Goal: Information Seeking & Learning: Learn about a topic

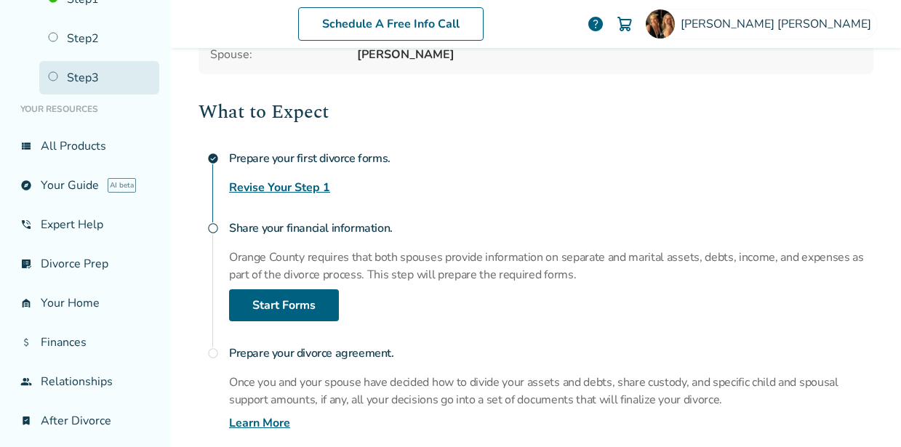
scroll to position [160, 0]
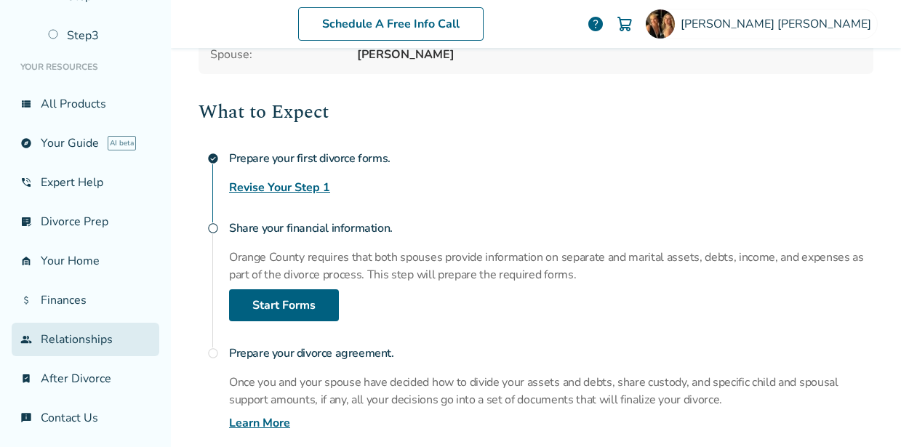
click at [59, 344] on link "group Relationships" at bounding box center [86, 339] width 148 height 33
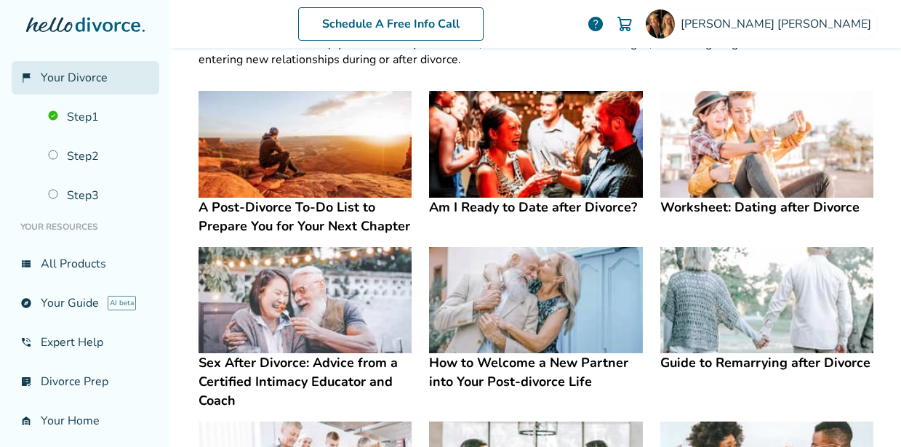
click at [69, 77] on span "Your Divorce" at bounding box center [74, 78] width 67 height 16
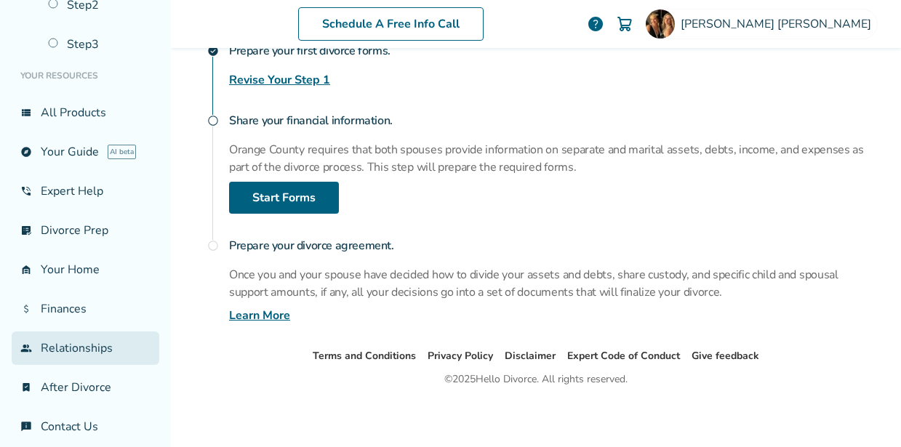
scroll to position [160, 0]
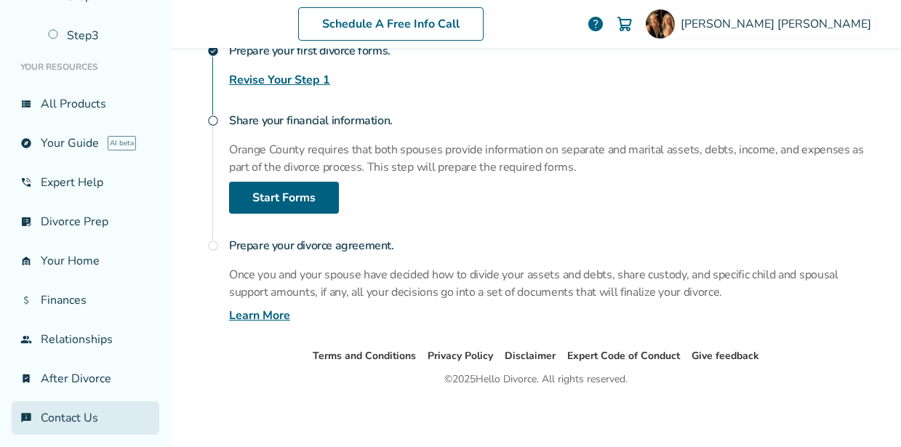
click at [55, 412] on link "chat_info Contact Us" at bounding box center [86, 417] width 148 height 33
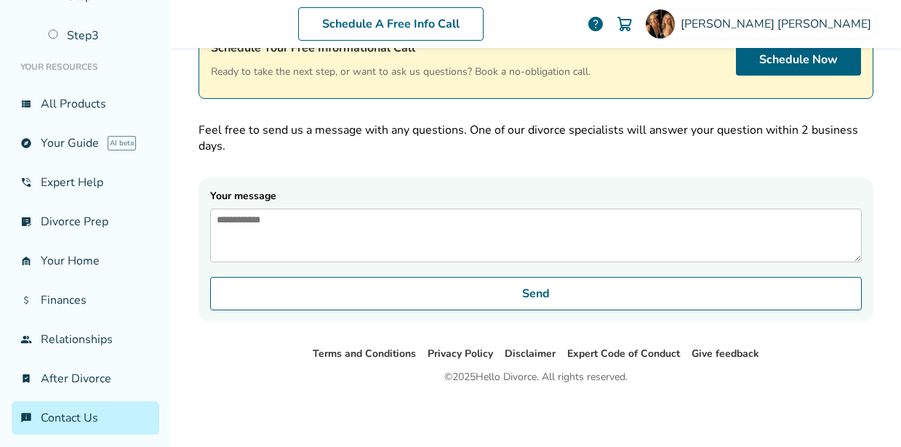
scroll to position [71, 0]
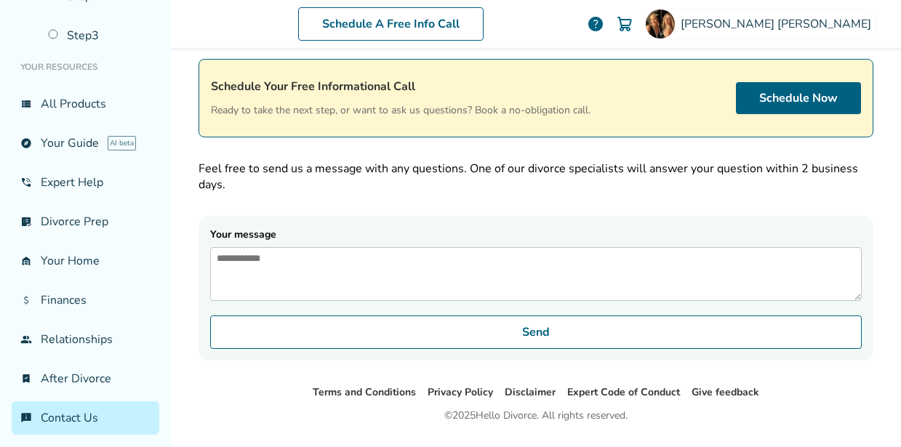
click at [308, 265] on textarea "Your message" at bounding box center [535, 274] width 651 height 54
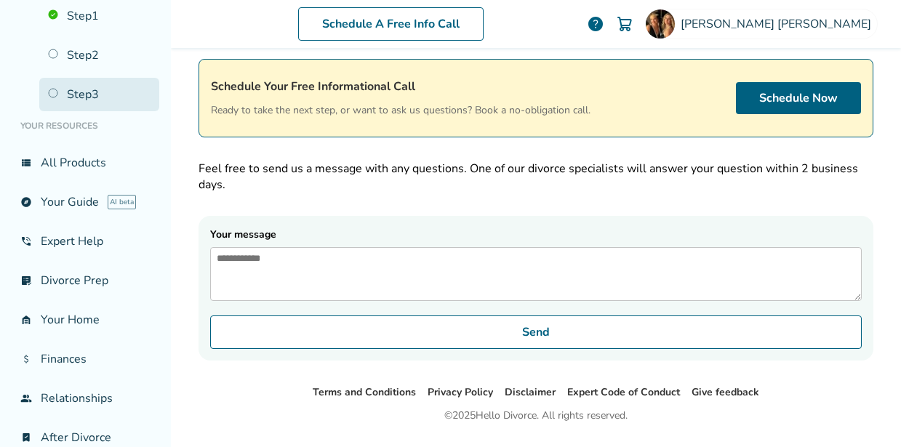
click at [84, 97] on link "Step 3" at bounding box center [99, 94] width 120 height 33
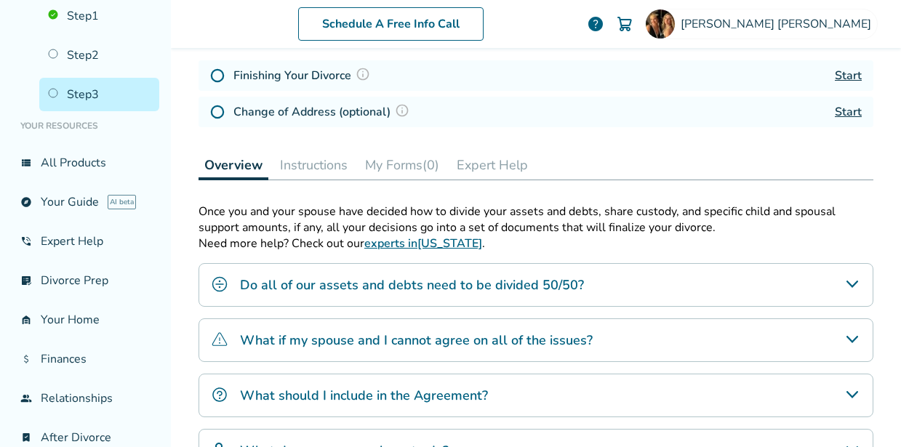
scroll to position [233, 0]
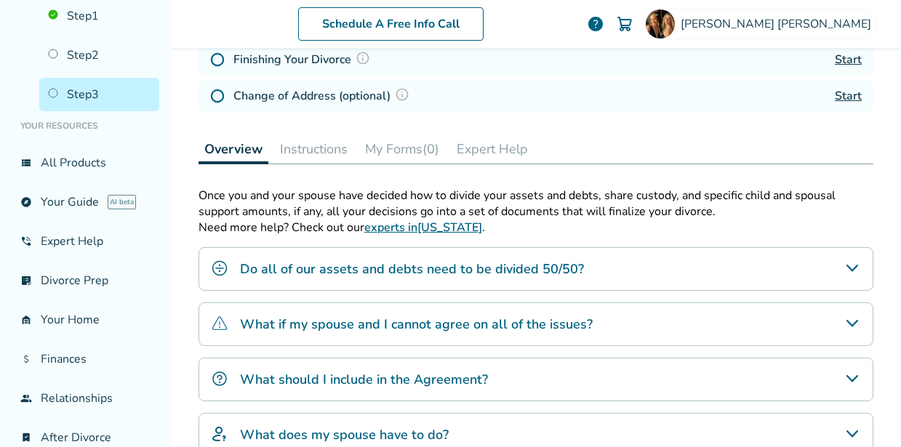
click at [460, 265] on h4 "Do all of our assets and debts need to be divided 50/50?" at bounding box center [412, 269] width 344 height 19
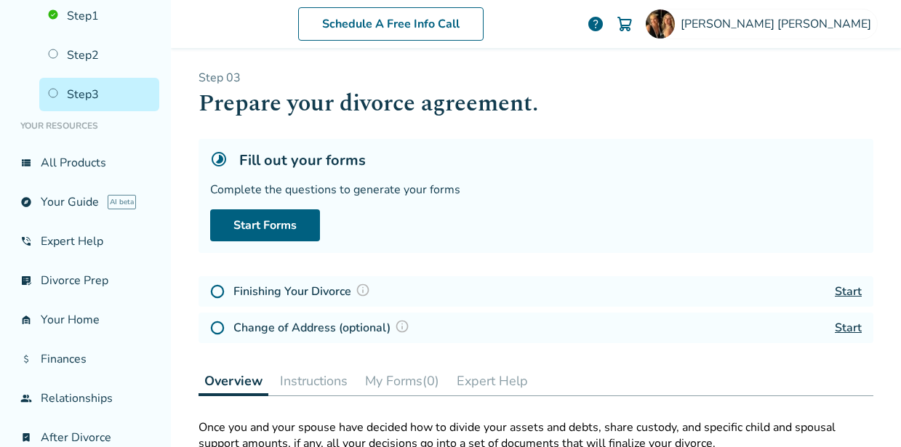
scroll to position [0, 0]
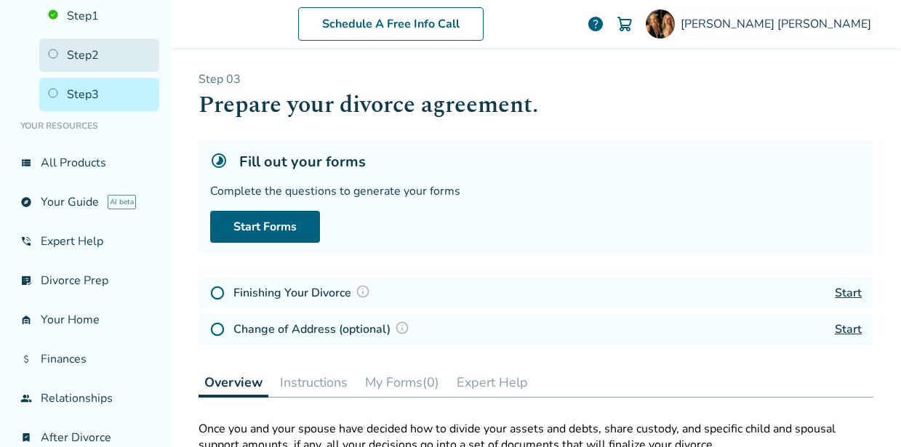
click at [89, 52] on link "Step 2" at bounding box center [99, 55] width 120 height 33
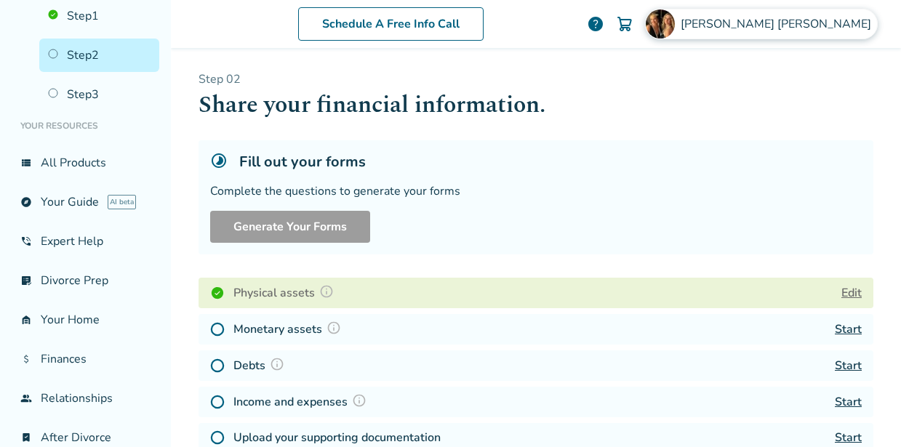
click at [818, 24] on span "[PERSON_NAME]" at bounding box center [779, 24] width 196 height 16
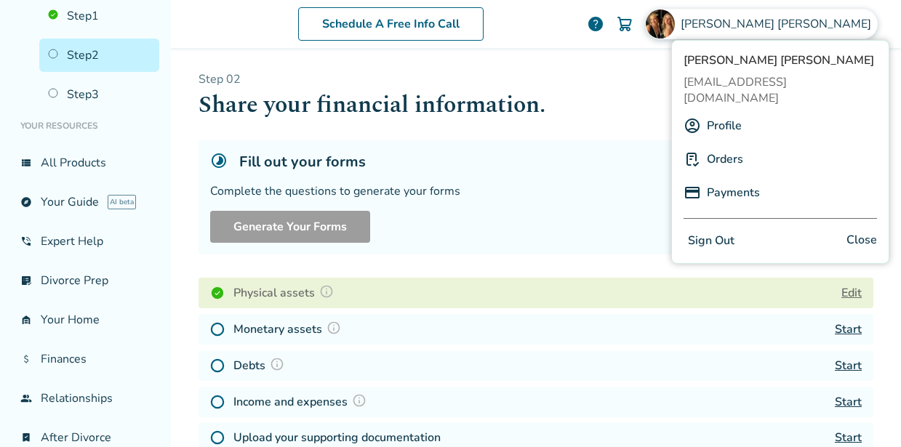
click at [735, 112] on link "Profile" at bounding box center [724, 126] width 35 height 28
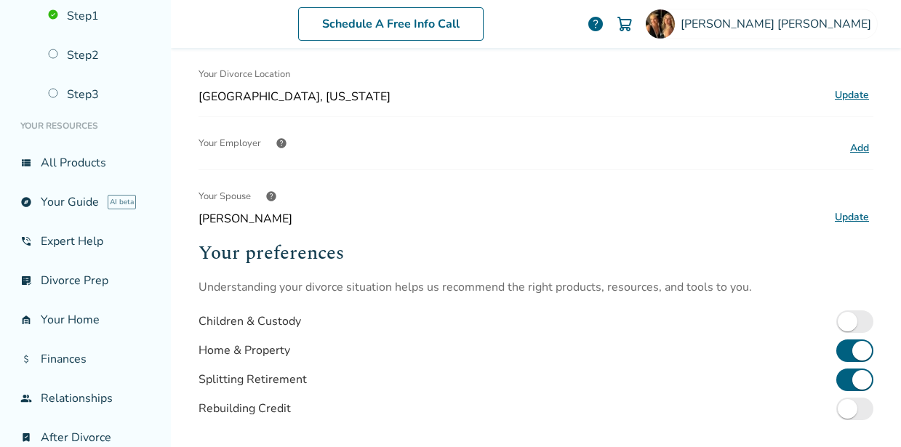
scroll to position [305, 0]
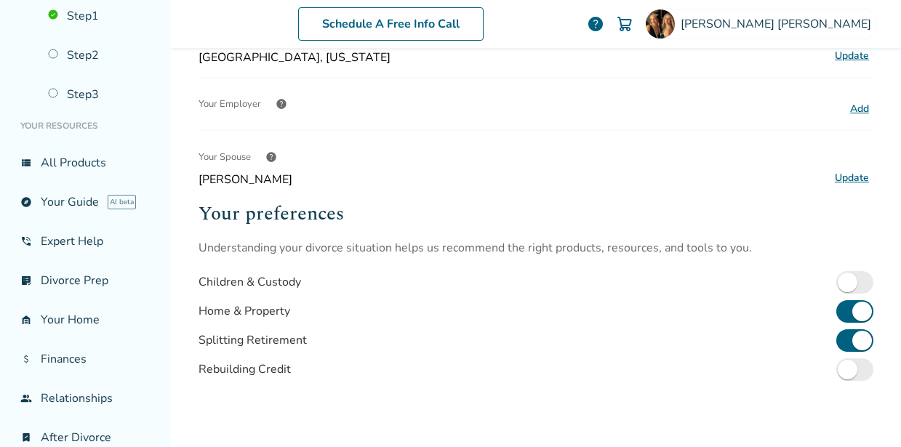
click at [854, 177] on button "Update" at bounding box center [851, 178] width 43 height 19
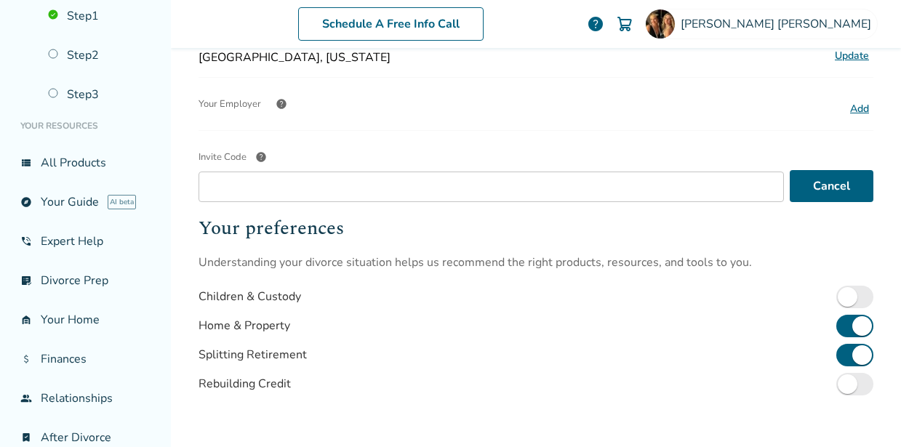
click at [631, 117] on div "Profile Name [PERSON_NAME] Update Email info Note: You will be logged out, you …" at bounding box center [535, 126] width 675 height 720
click at [255, 156] on span "help" at bounding box center [261, 157] width 12 height 12
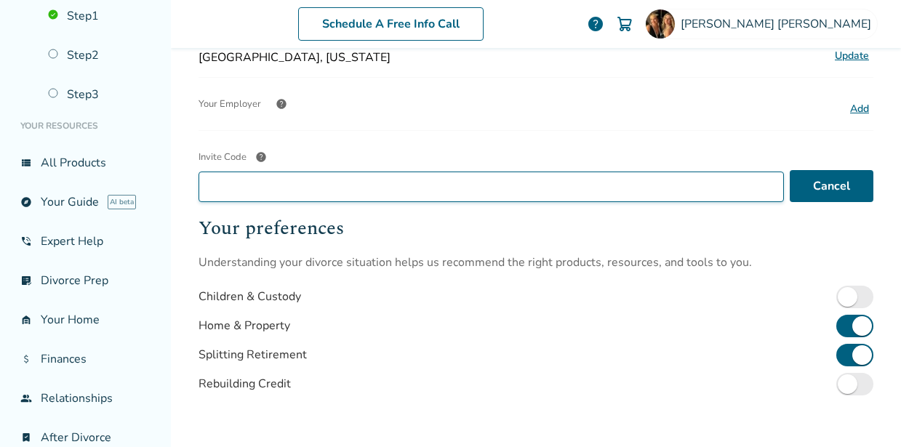
click at [254, 172] on input "Invite Code help" at bounding box center [490, 187] width 585 height 31
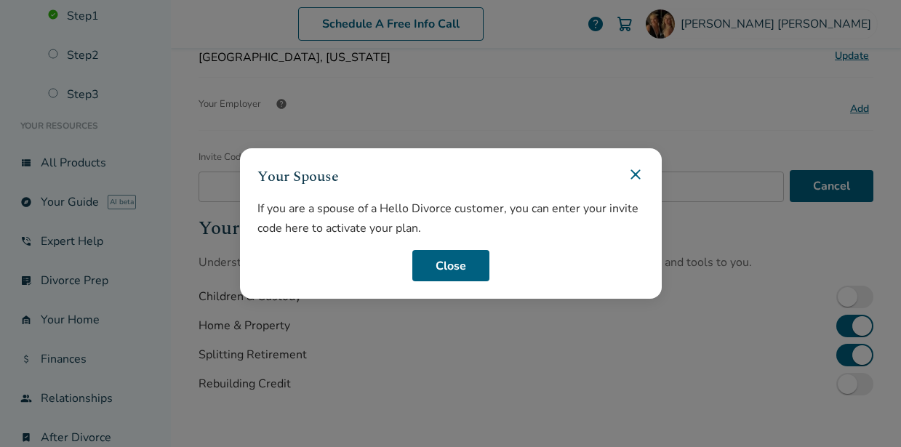
click at [633, 169] on icon at bounding box center [635, 174] width 17 height 17
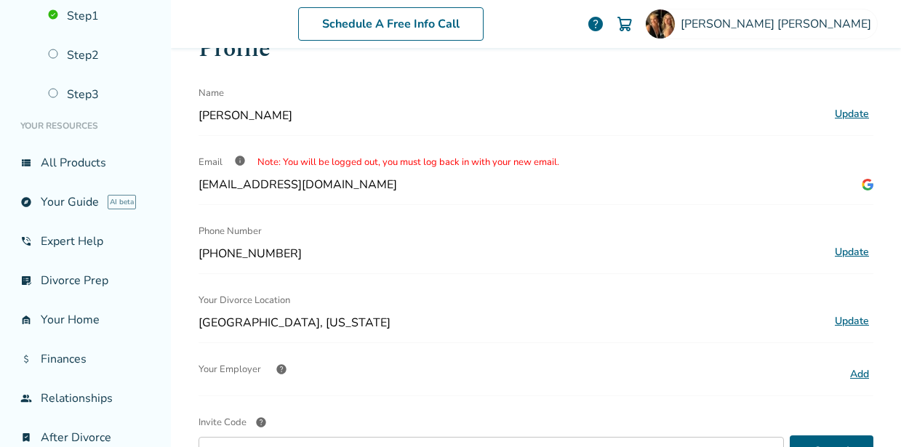
scroll to position [0, 0]
